Goal: Use online tool/utility: Utilize a website feature to perform a specific function

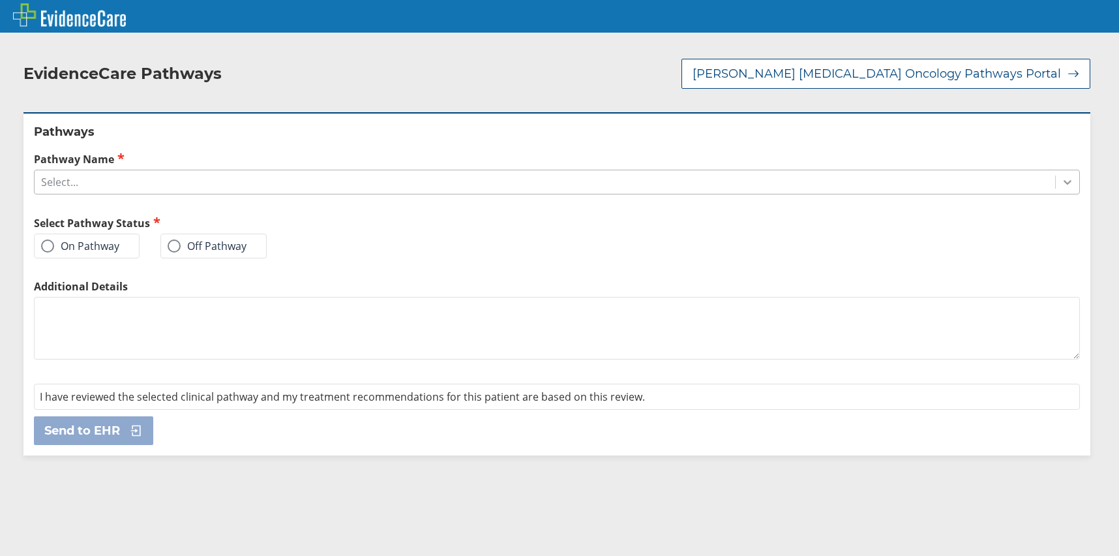
click at [1061, 178] on icon at bounding box center [1067, 181] width 13 height 13
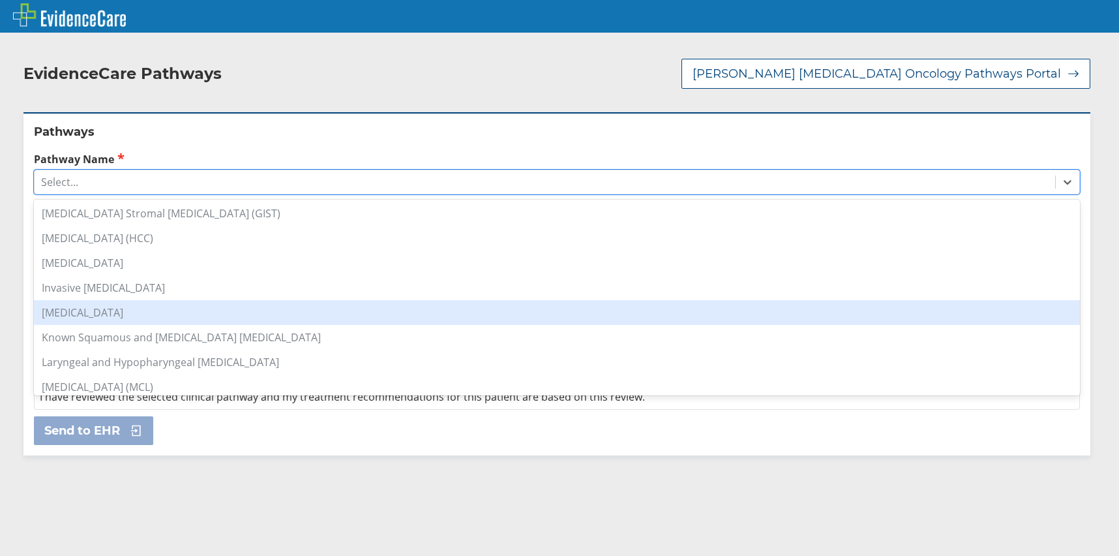
scroll to position [587, 0]
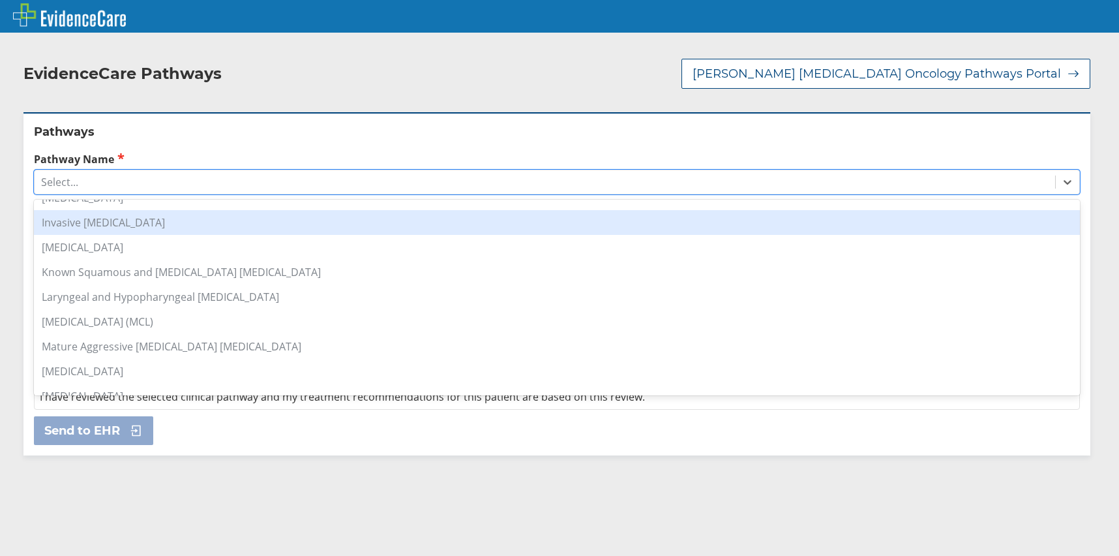
click at [115, 226] on div "Invasive [MEDICAL_DATA]" at bounding box center [557, 222] width 1046 height 25
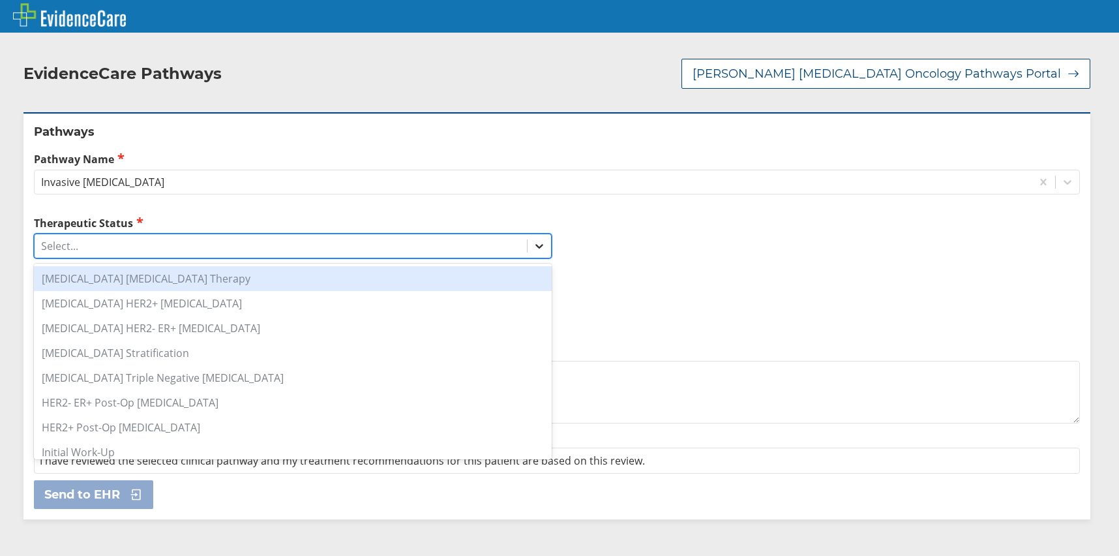
drag, startPoint x: 534, startPoint y: 246, endPoint x: 525, endPoint y: 247, distance: 8.5
click at [533, 246] on icon at bounding box center [539, 245] width 13 height 13
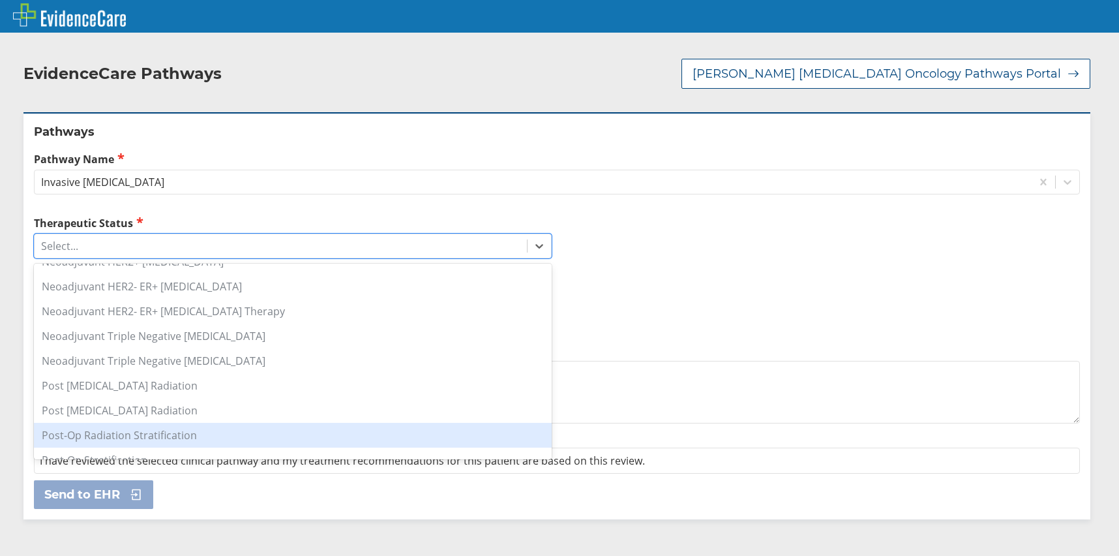
scroll to position [677, 0]
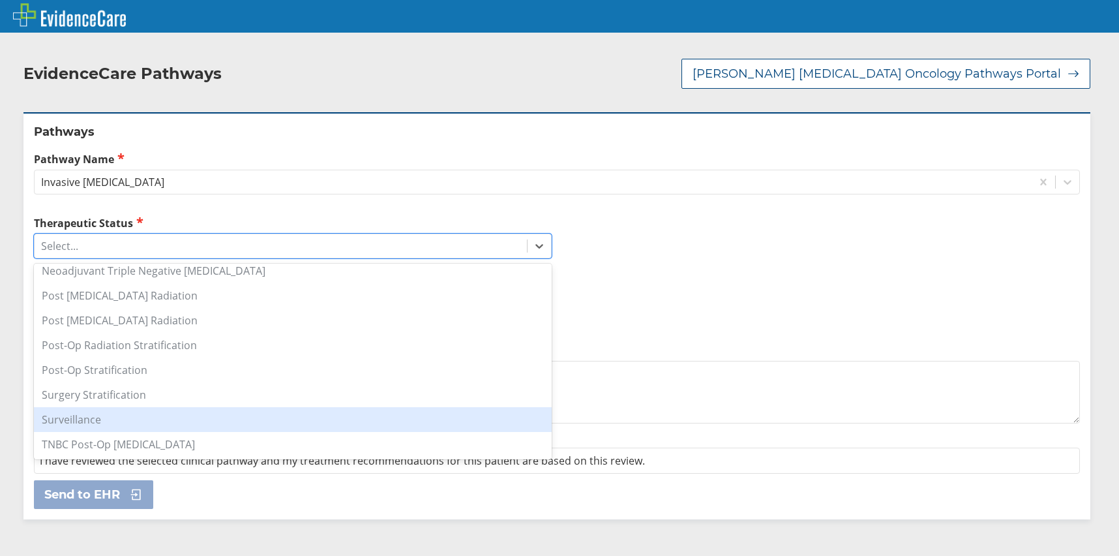
drag, startPoint x: 114, startPoint y: 414, endPoint x: 130, endPoint y: 416, distance: 15.9
click at [117, 416] on div "Surveillance" at bounding box center [293, 419] width 518 height 25
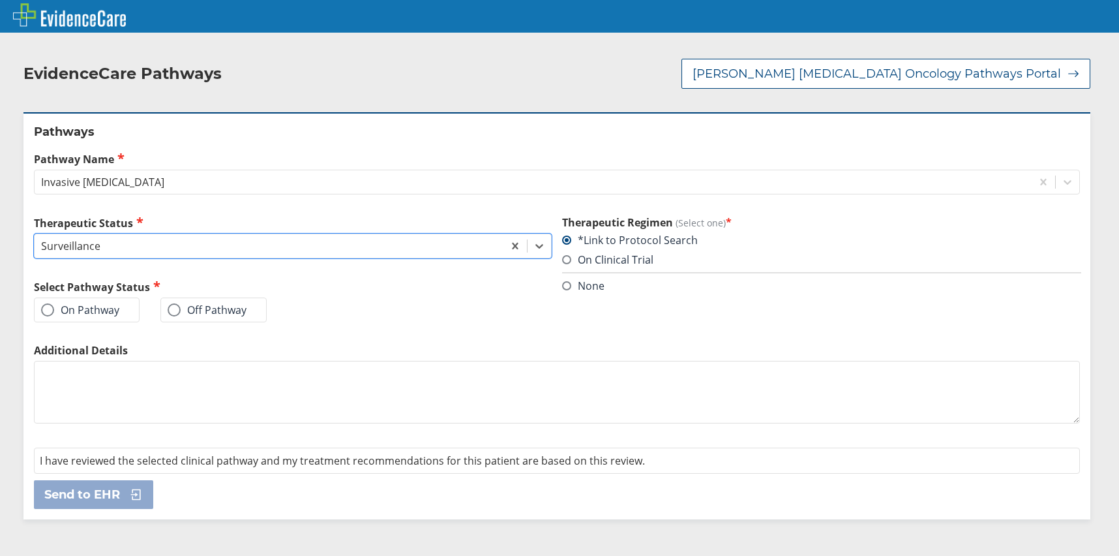
drag, startPoint x: 93, startPoint y: 304, endPoint x: 97, endPoint y: 312, distance: 9.3
click at [93, 307] on label "On Pathway" at bounding box center [80, 309] width 78 height 13
click at [0, 0] on input "On Pathway" at bounding box center [0, 0] width 0 height 0
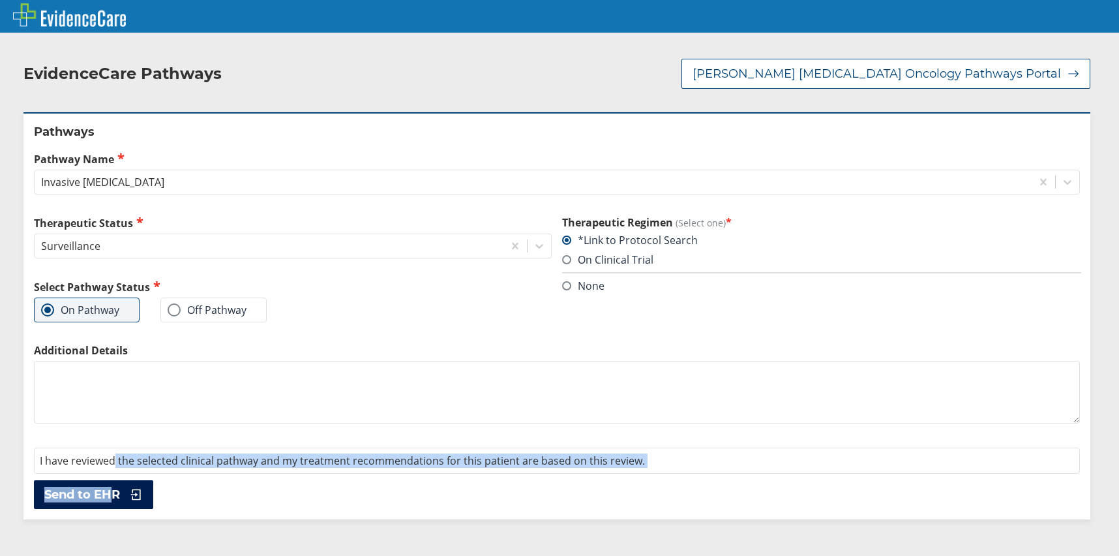
drag, startPoint x: 113, startPoint y: 478, endPoint x: 112, endPoint y: 486, distance: 7.9
click at [112, 484] on div "Pathways Pathway Name Invasive [MEDICAL_DATA] Therapeutic Status Surveillance S…" at bounding box center [556, 315] width 1067 height 406
click at [112, 489] on span "Send to EHR" at bounding box center [82, 495] width 76 height 16
